Goal: Use online tool/utility: Utilize a website feature to perform a specific function

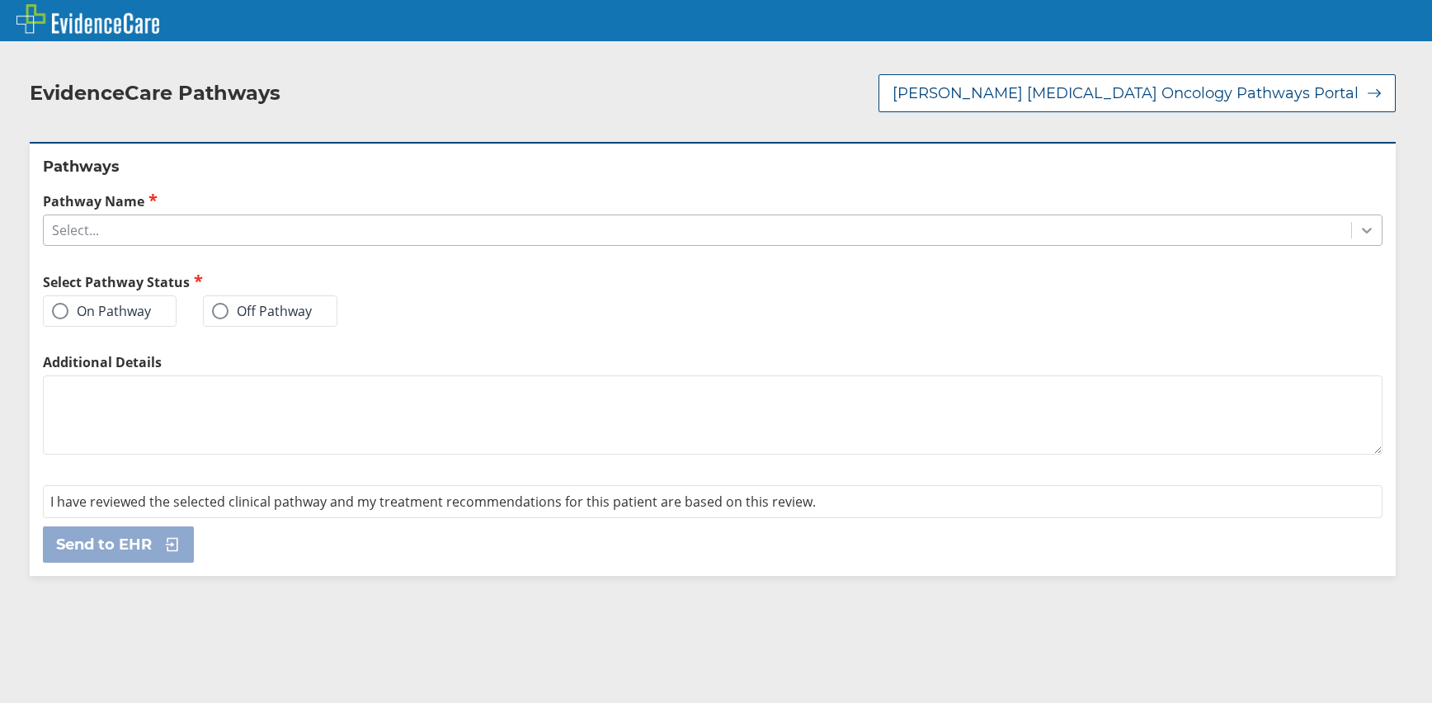
click at [1359, 231] on icon at bounding box center [1367, 230] width 17 height 17
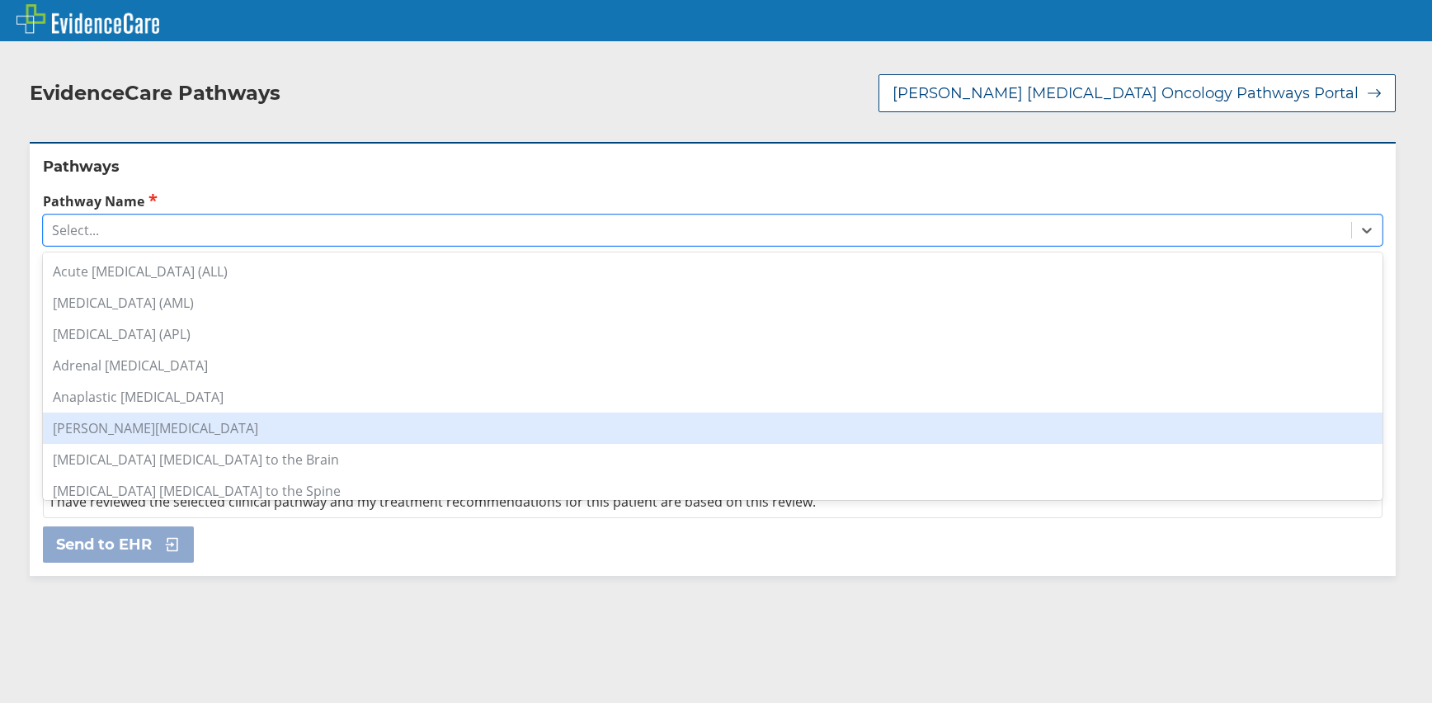
scroll to position [248, 0]
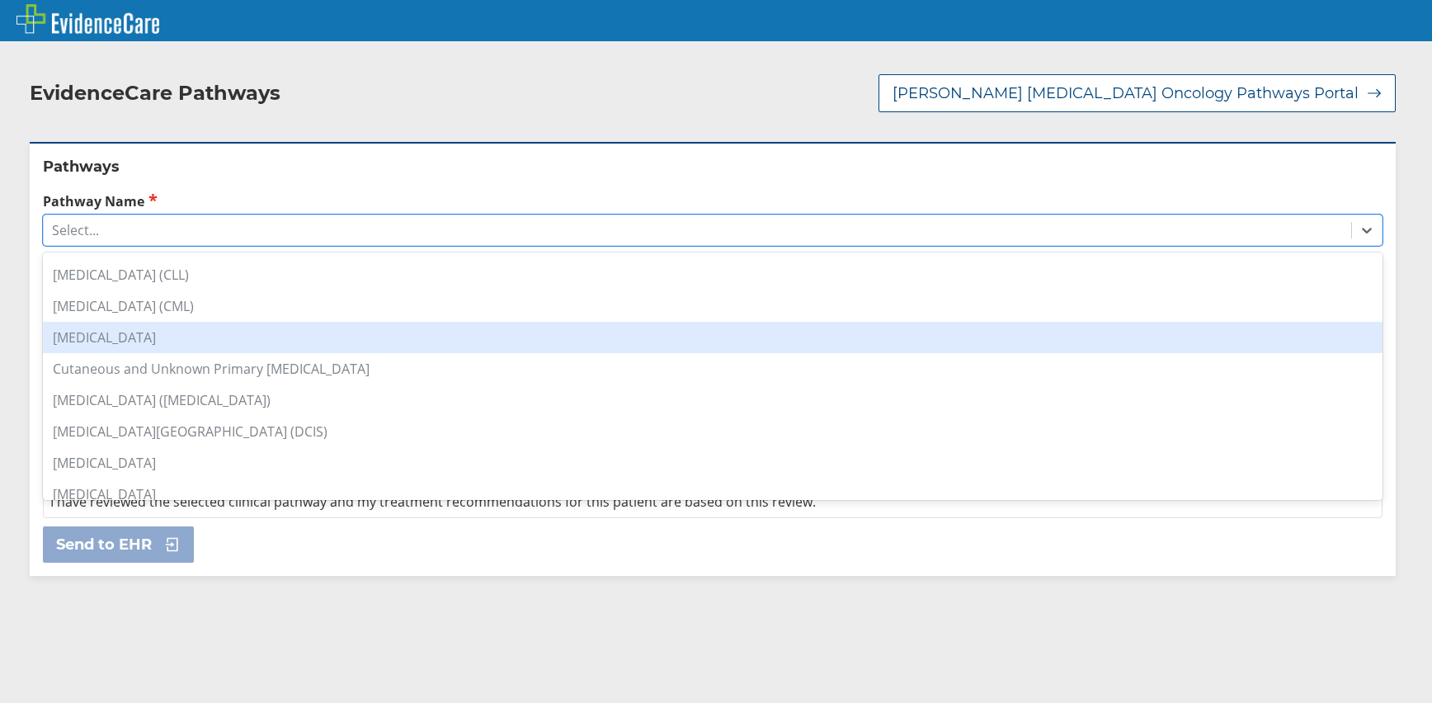
click at [101, 342] on div "[MEDICAL_DATA]" at bounding box center [713, 337] width 1340 height 31
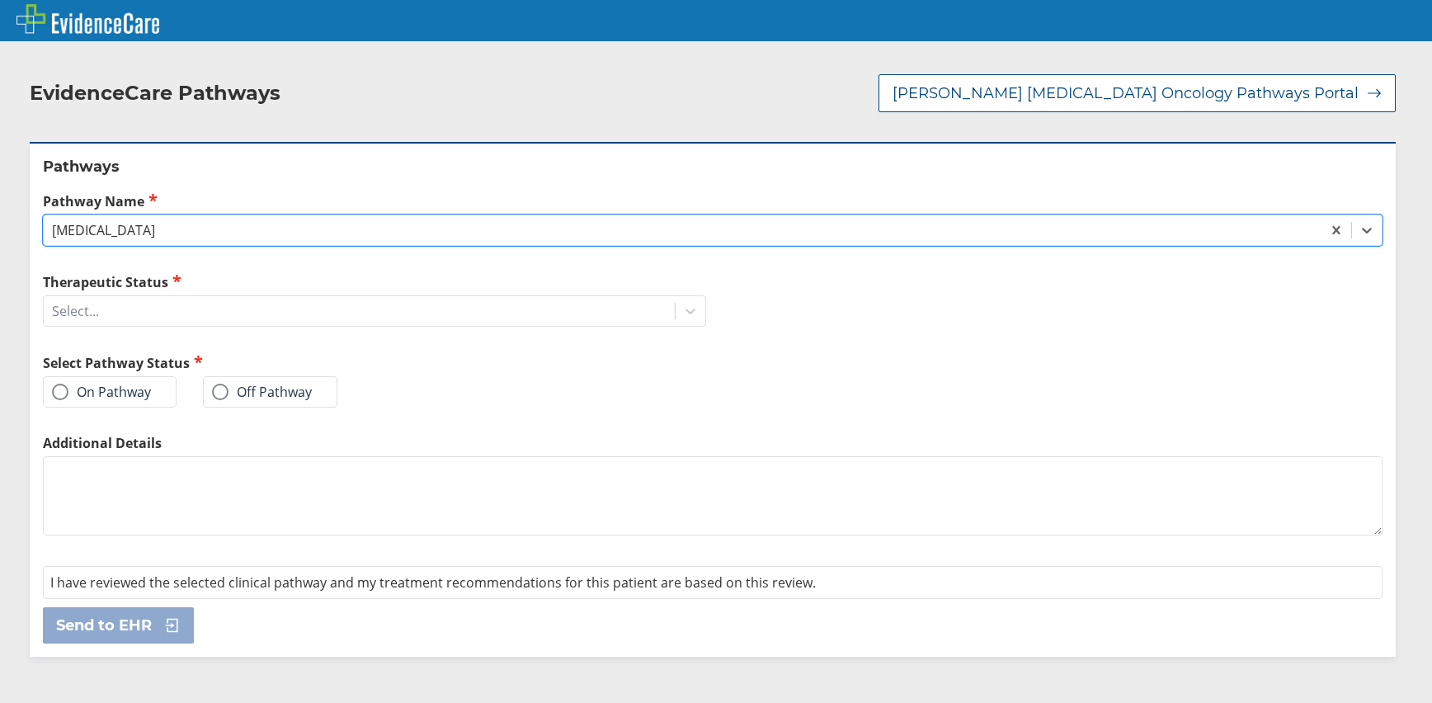
click at [64, 392] on span at bounding box center [60, 392] width 17 height 17
click at [0, 0] on input "On Pathway" at bounding box center [0, 0] width 0 height 0
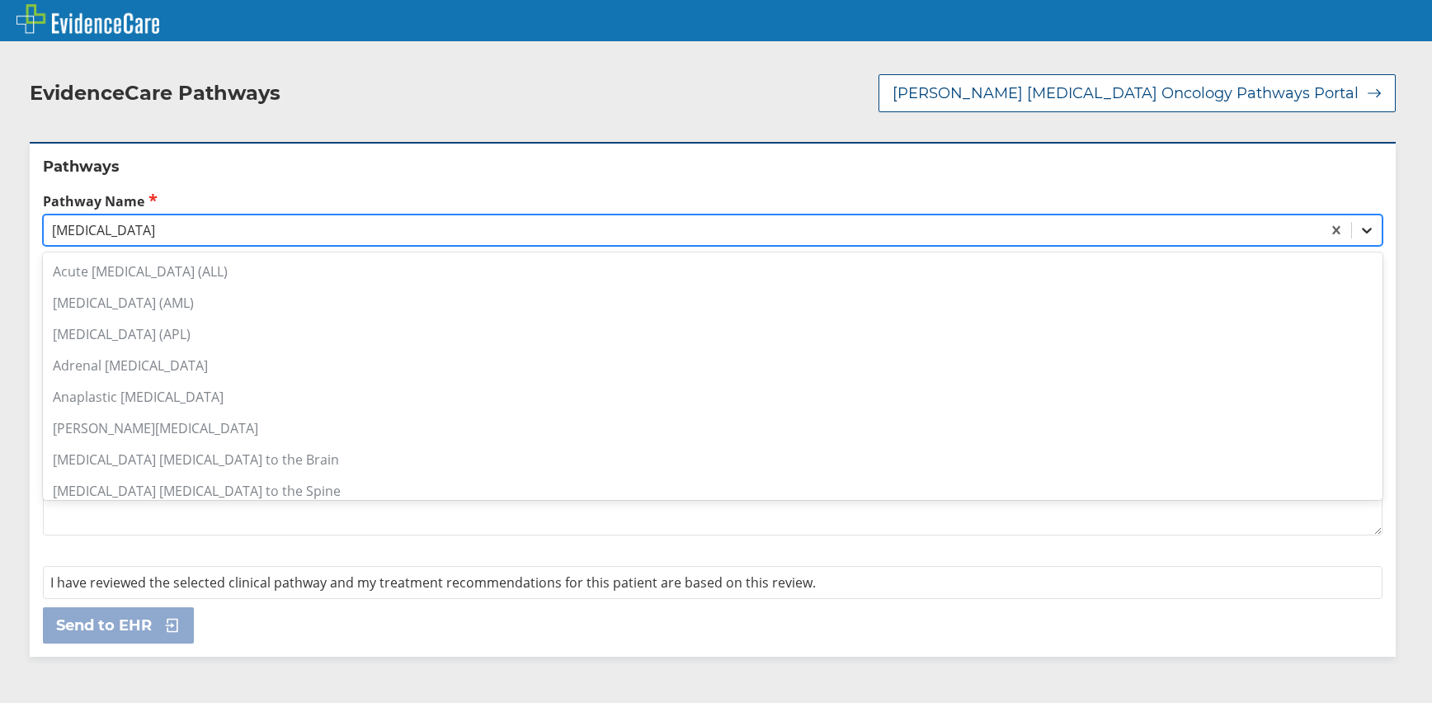
click at [1359, 229] on icon at bounding box center [1367, 230] width 17 height 17
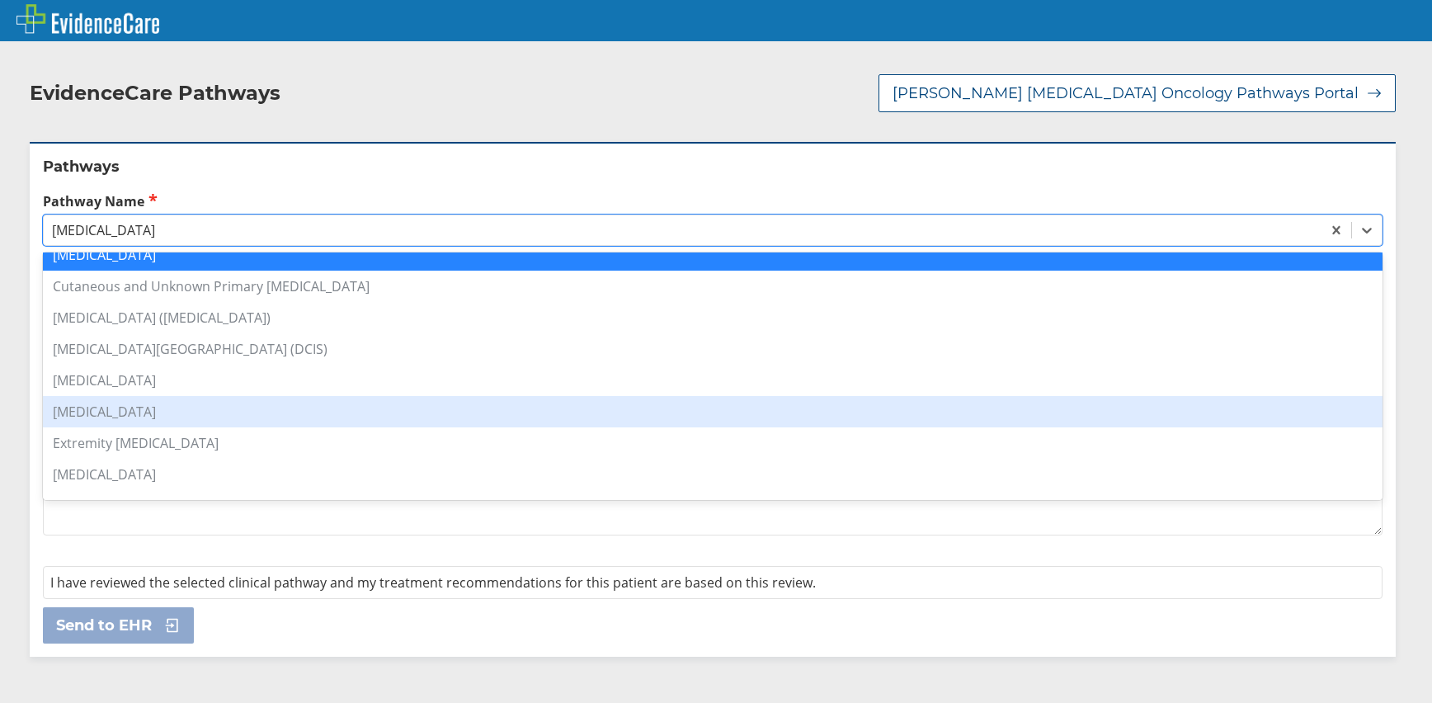
scroll to position [495, 0]
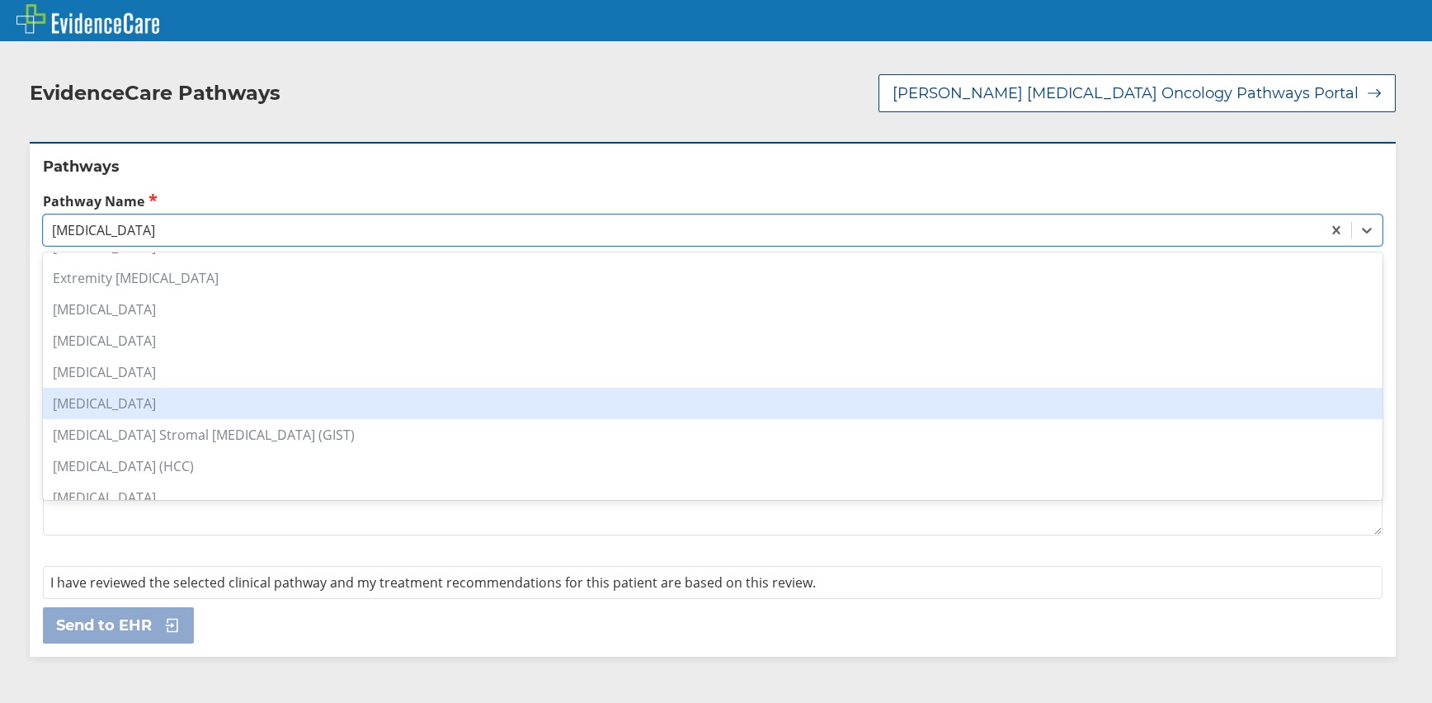
click at [143, 403] on div "[MEDICAL_DATA]" at bounding box center [713, 403] width 1340 height 31
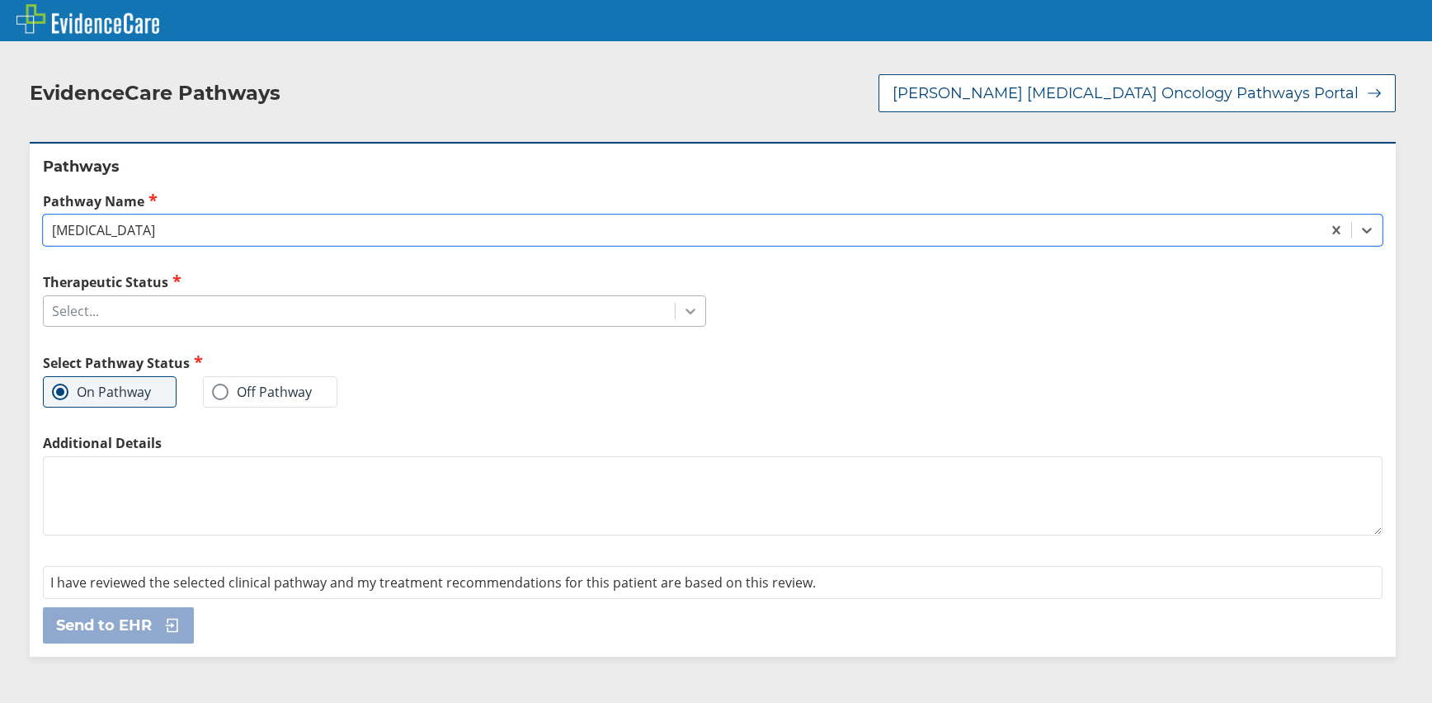
click at [682, 314] on icon at bounding box center [690, 311] width 17 height 17
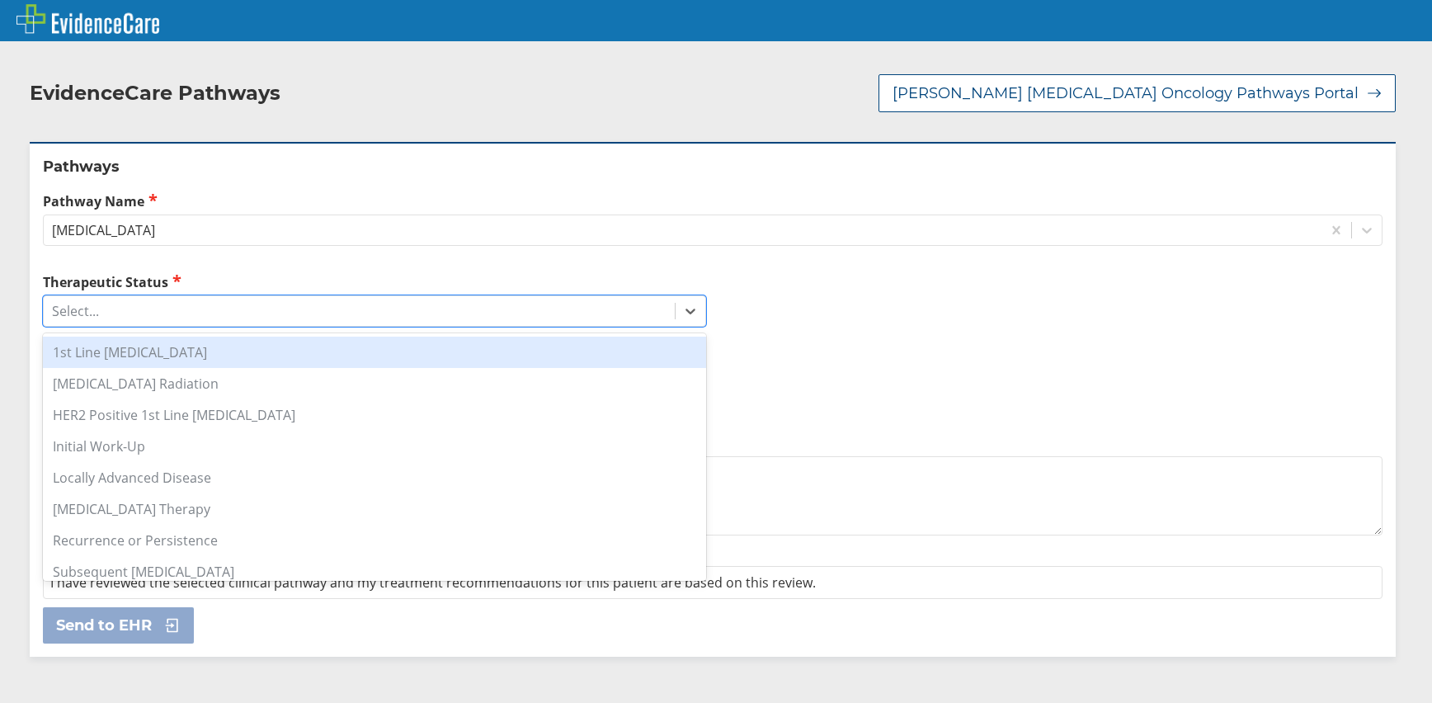
click at [153, 353] on div "1st Line [MEDICAL_DATA]" at bounding box center [374, 352] width 663 height 31
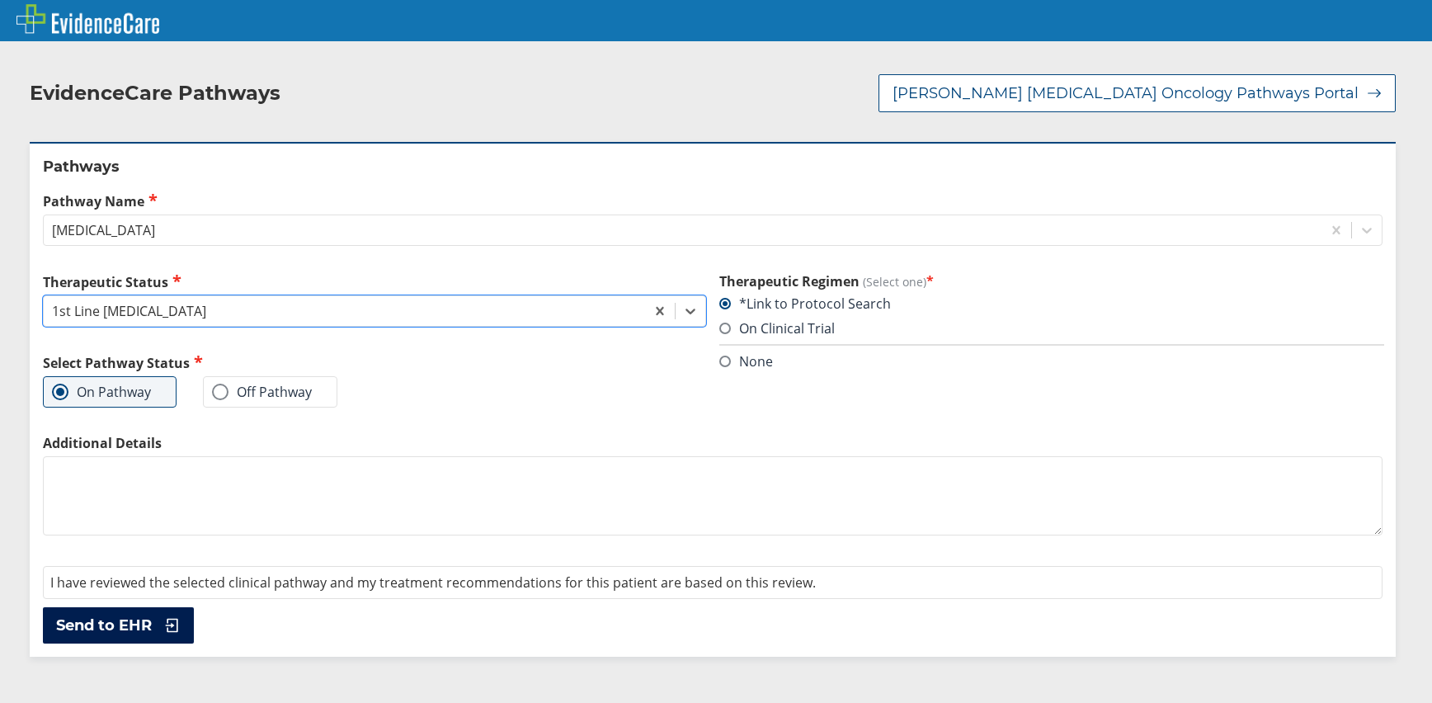
click at [120, 628] on span "Send to EHR" at bounding box center [104, 626] width 96 height 20
